Goal: Answer question/provide support: Share knowledge or assist other users

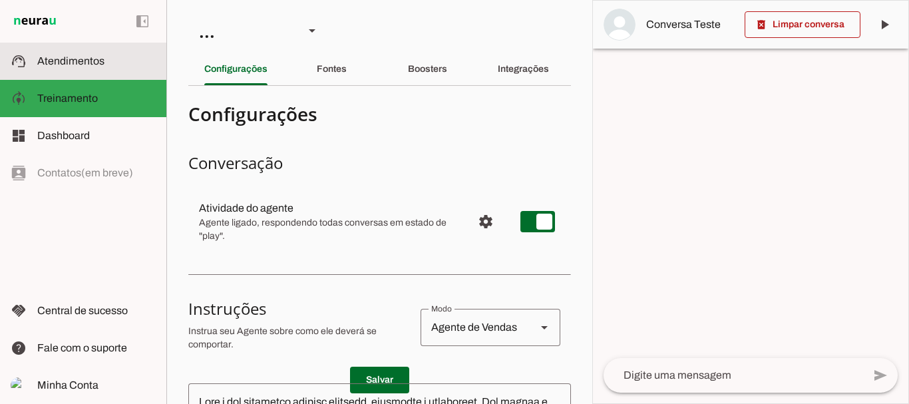
click at [87, 63] on span "Atendimentos" at bounding box center [70, 60] width 67 height 11
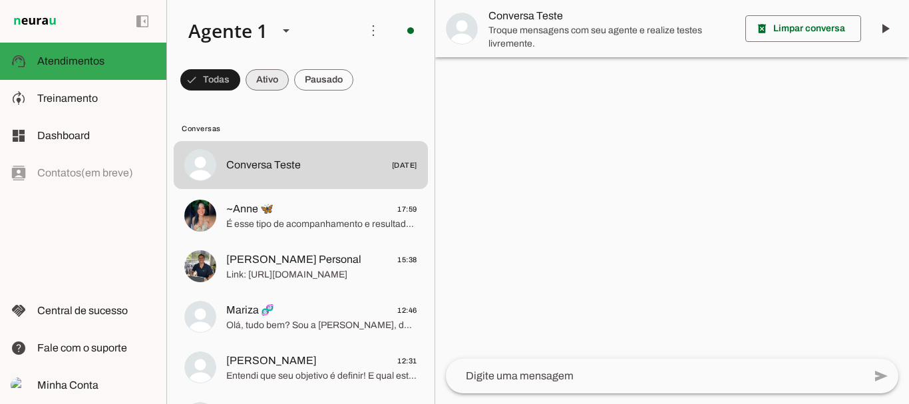
click at [263, 80] on span at bounding box center [267, 80] width 43 height 32
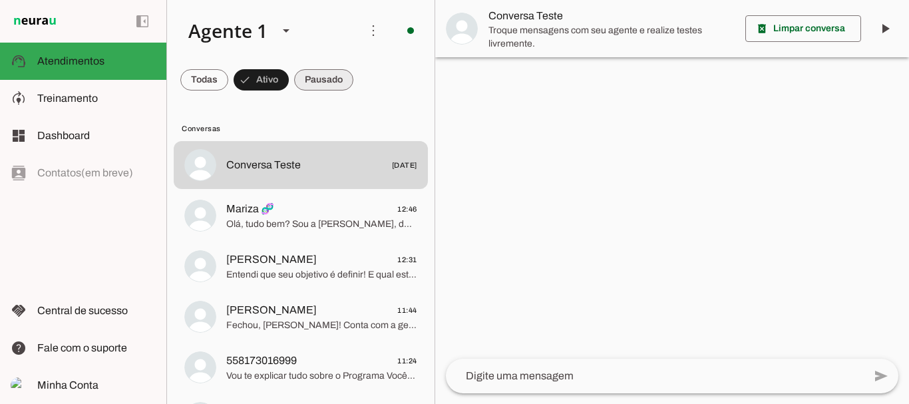
click at [328, 69] on span at bounding box center [323, 80] width 59 height 32
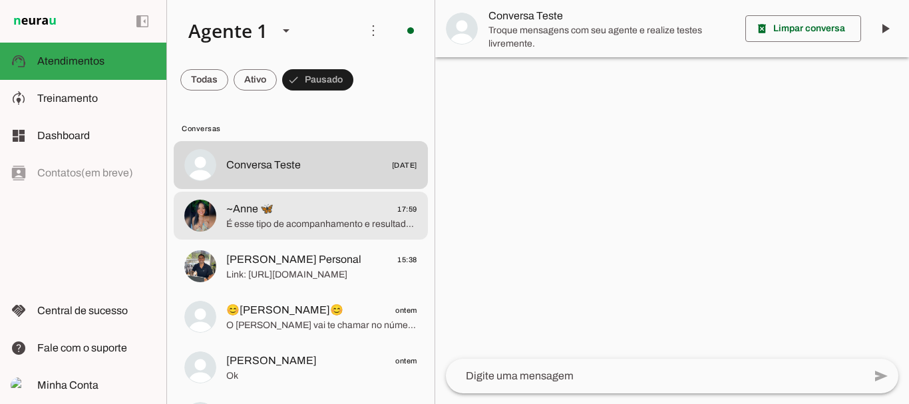
click at [284, 227] on span "É esse tipo de acompanhamento e resultados que você quer por apenas 29,90 por m…" at bounding box center [321, 224] width 191 height 13
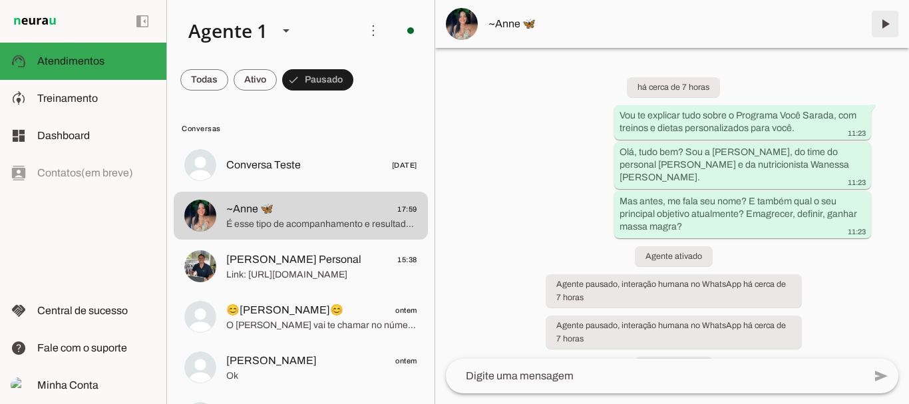
click at [886, 23] on span at bounding box center [885, 24] width 32 height 32
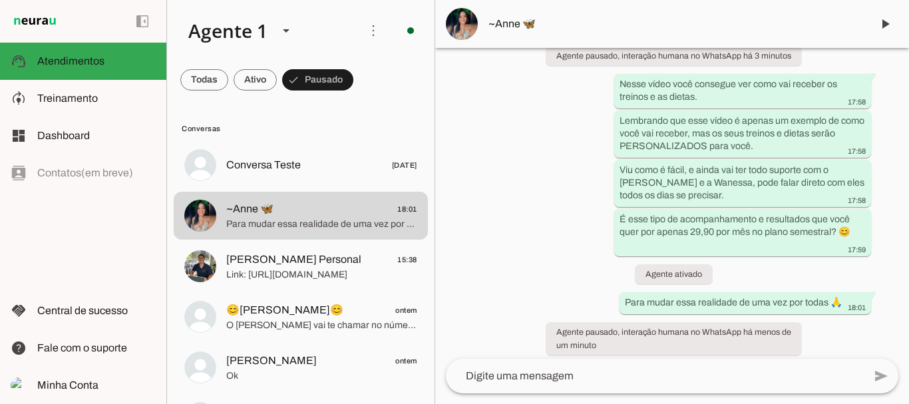
scroll to position [2791, 0]
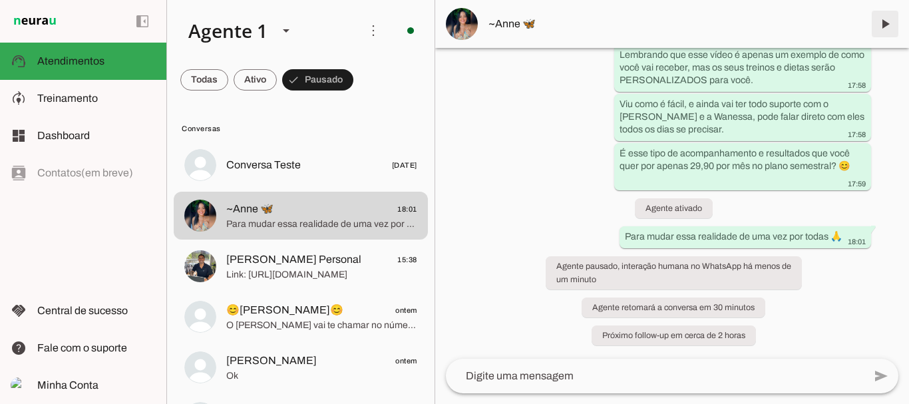
click at [889, 23] on span at bounding box center [885, 24] width 32 height 32
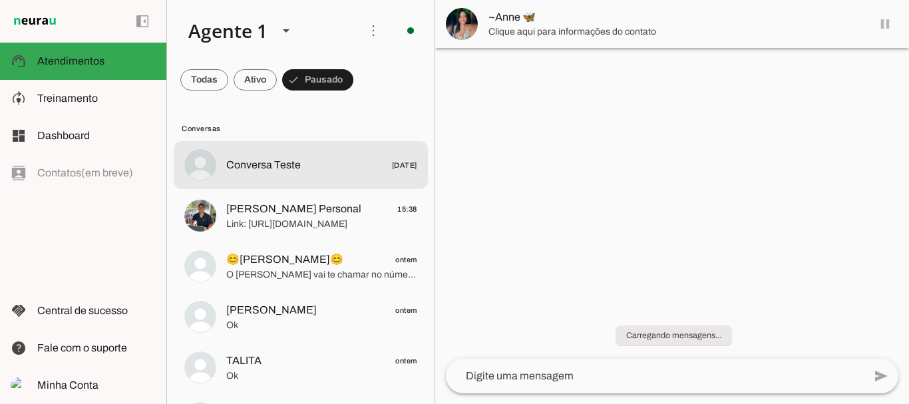
scroll to position [0, 0]
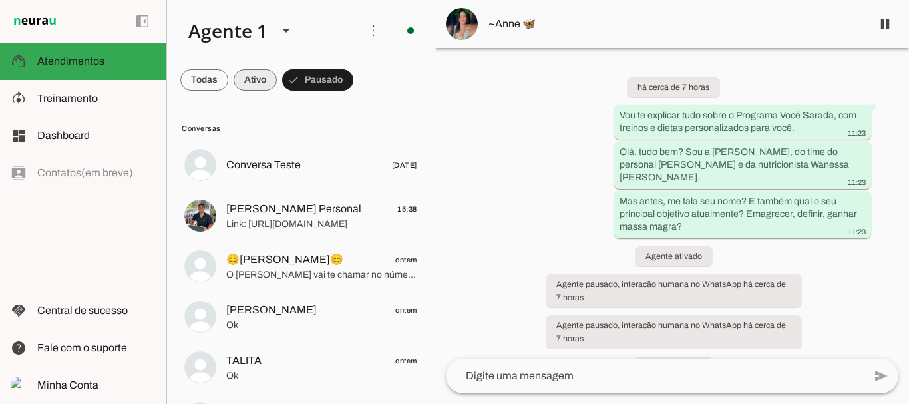
click at [256, 83] on span at bounding box center [255, 80] width 43 height 32
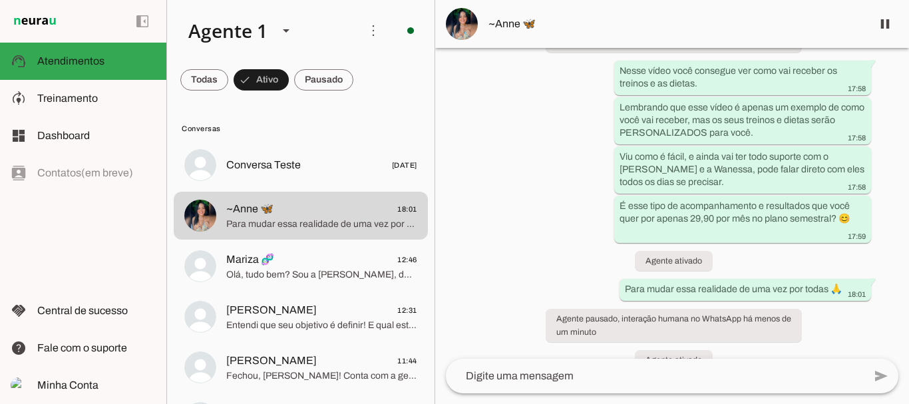
scroll to position [2791, 0]
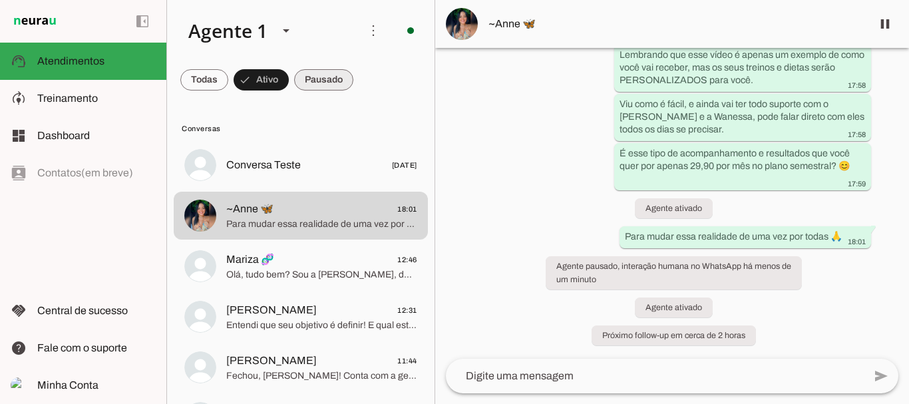
click at [321, 73] on span at bounding box center [323, 80] width 59 height 32
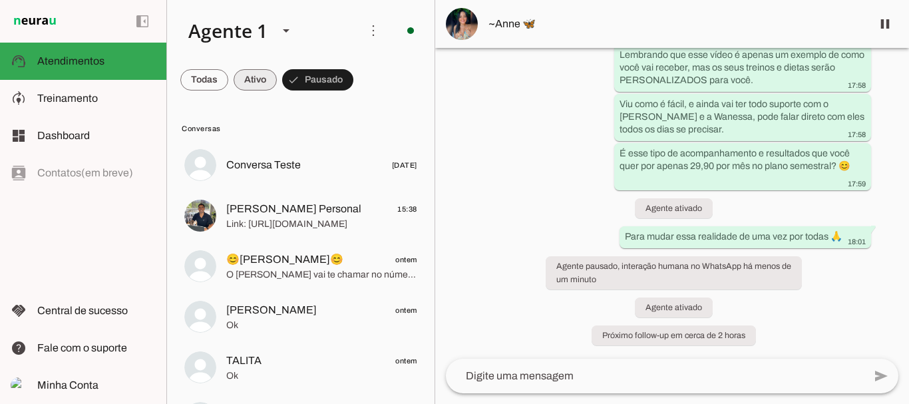
click at [264, 73] on span at bounding box center [255, 80] width 43 height 32
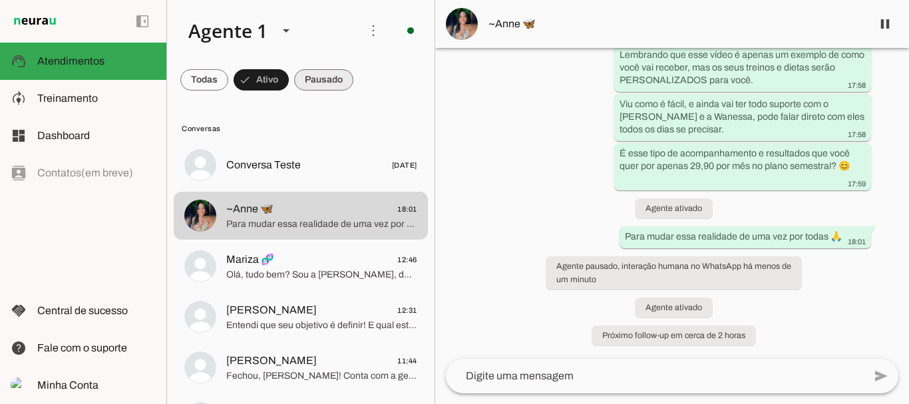
click at [314, 74] on span at bounding box center [323, 80] width 59 height 32
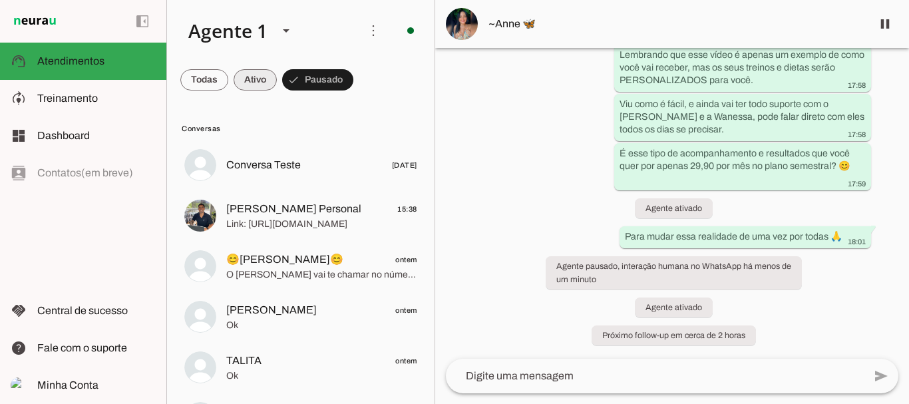
click at [251, 81] on span at bounding box center [255, 80] width 43 height 32
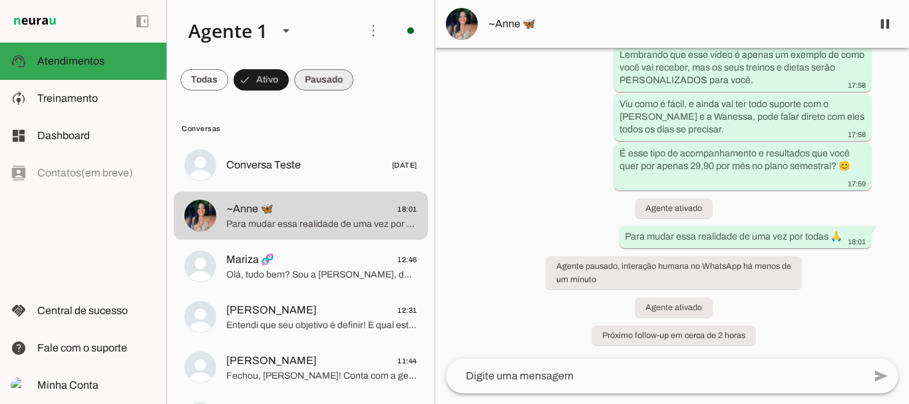
click at [322, 78] on span at bounding box center [323, 80] width 59 height 32
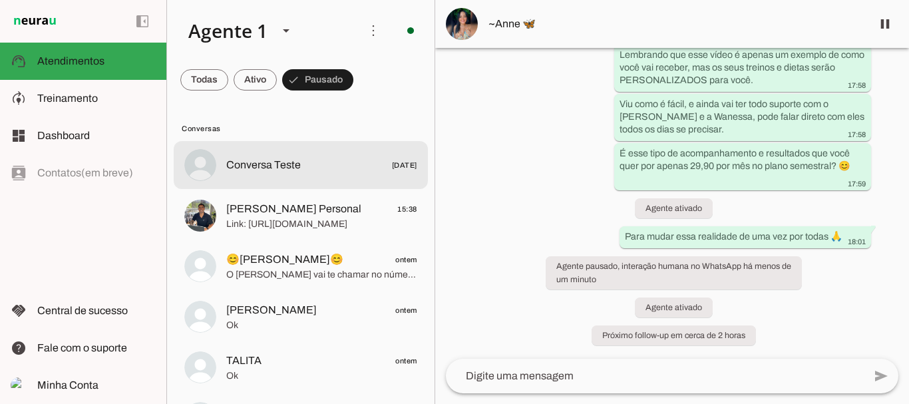
click at [257, 158] on span "Conversa Teste" at bounding box center [263, 165] width 75 height 16
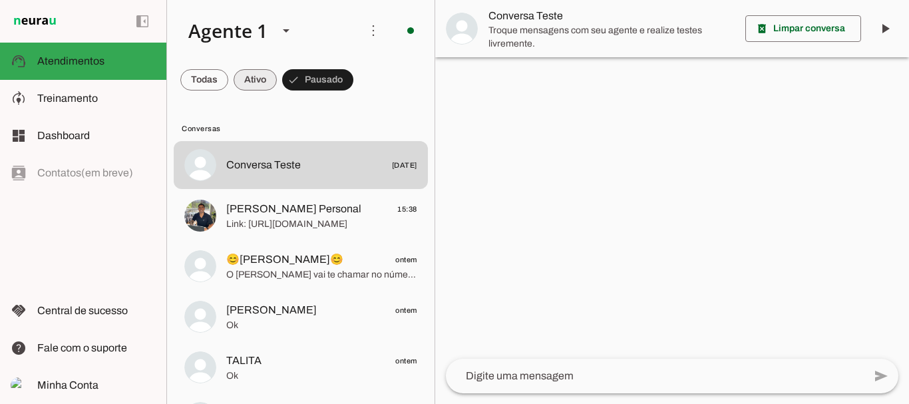
click at [248, 73] on span at bounding box center [255, 80] width 43 height 32
